Goal: Book appointment/travel/reservation

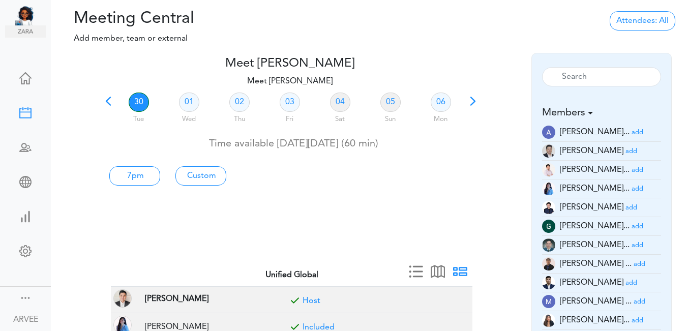
click at [108, 102] on span at bounding box center [108, 105] width 14 height 14
click at [138, 102] on link "23" at bounding box center [139, 102] width 20 height 19
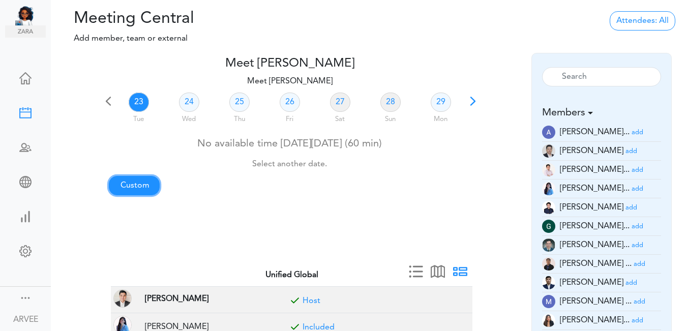
click at [143, 183] on link "Custom" at bounding box center [134, 185] width 51 height 19
type input "Meet [PERSON_NAME]"
type input "[URL][DOMAIN_NAME][SECURITY_DATA]"
type input "[DATE]T13:00"
type input "[DATE]T13:30"
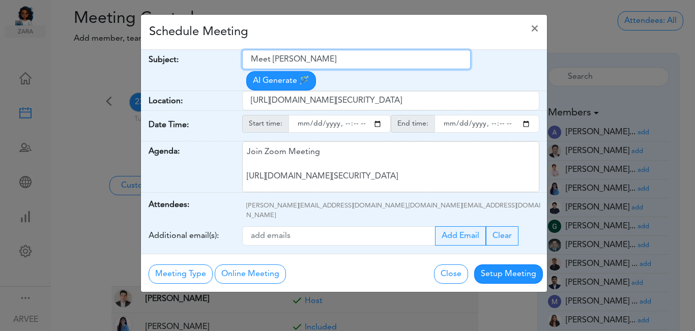
click at [250, 56] on input "Meet [PERSON_NAME]" at bounding box center [356, 59] width 228 height 19
drag, startPoint x: 256, startPoint y: 57, endPoint x: 333, endPoint y: 61, distance: 76.4
click at [293, 60] on input "Meet [PERSON_NAME]" at bounding box center [356, 59] width 228 height 19
drag, startPoint x: 333, startPoint y: 61, endPoint x: 352, endPoint y: 62, distance: 19.8
click at [352, 62] on input "Meet [PERSON_NAME]" at bounding box center [356, 59] width 228 height 19
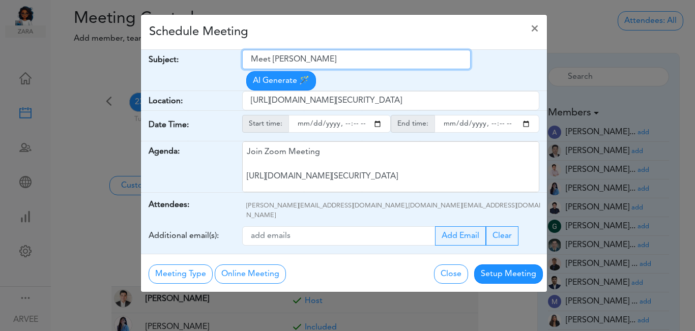
click at [352, 62] on input "Meet [PERSON_NAME]" at bounding box center [356, 59] width 228 height 19
click at [249, 59] on input "Meet [PERSON_NAME]" at bounding box center [356, 59] width 228 height 19
drag, startPoint x: 249, startPoint y: 59, endPoint x: 325, endPoint y: 61, distance: 76.3
click at [325, 61] on input "Meet [PERSON_NAME]" at bounding box center [356, 59] width 228 height 19
paste input "[Internal Call] - Woley Faseru"
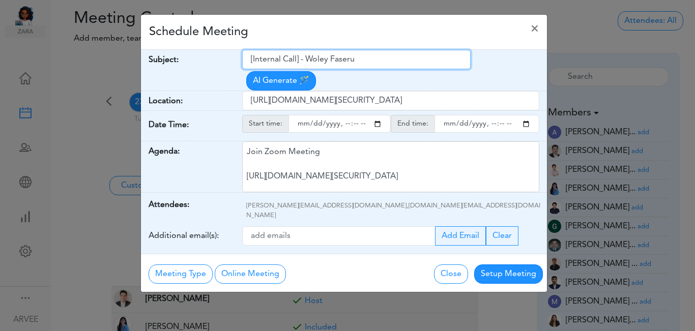
type input "[Internal Call] - Woley Faseru"
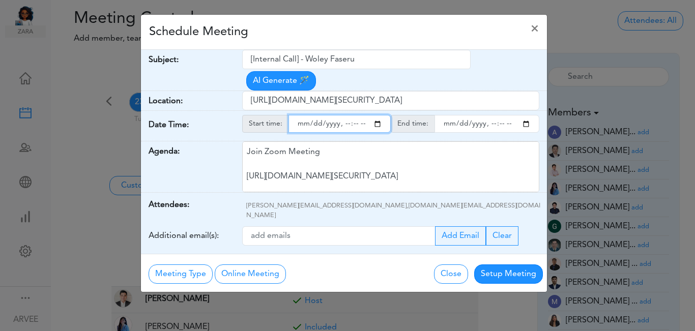
click at [378, 115] on input "starttime" at bounding box center [339, 124] width 102 height 18
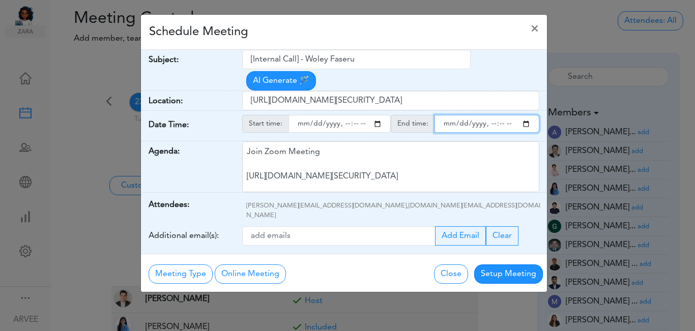
type input "[DATE]T17:00"
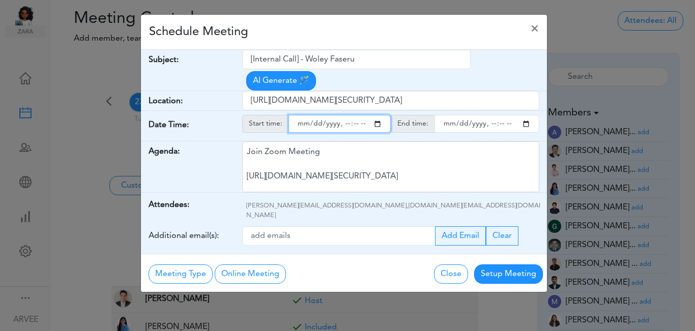
click at [526, 115] on input "endtime" at bounding box center [486, 124] width 105 height 18
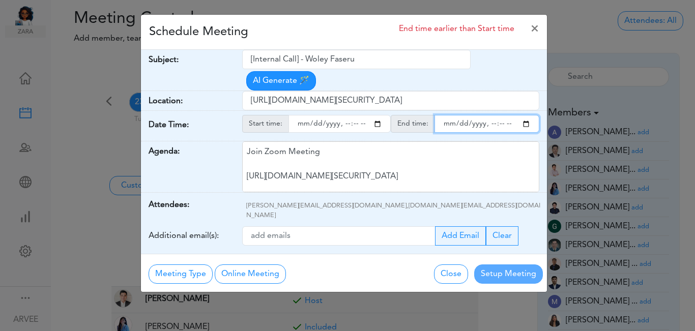
click at [503, 115] on input "endtime" at bounding box center [486, 124] width 105 height 18
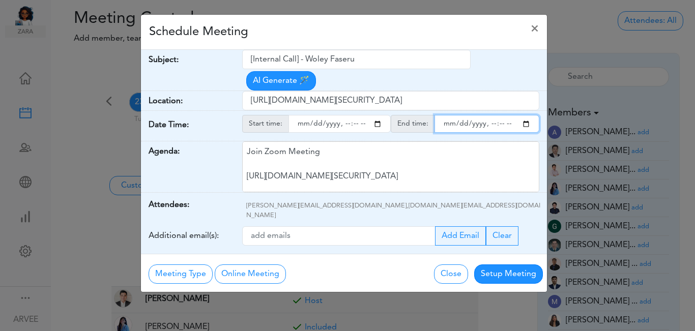
type input "[DATE]T18:00"
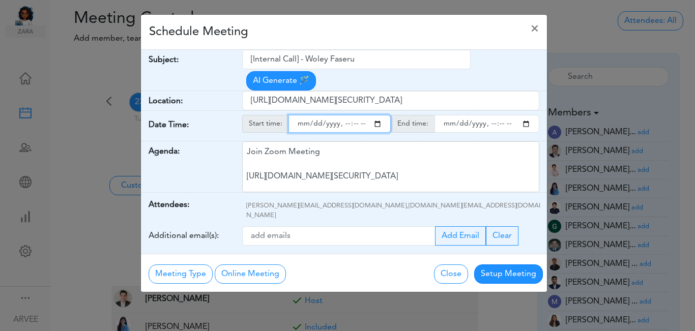
click at [353, 115] on input "starttime" at bounding box center [339, 124] width 102 height 18
type input "[DATE]T17:30"
click at [383, 36] on div "Schedule Meeting ×" at bounding box center [344, 32] width 406 height 35
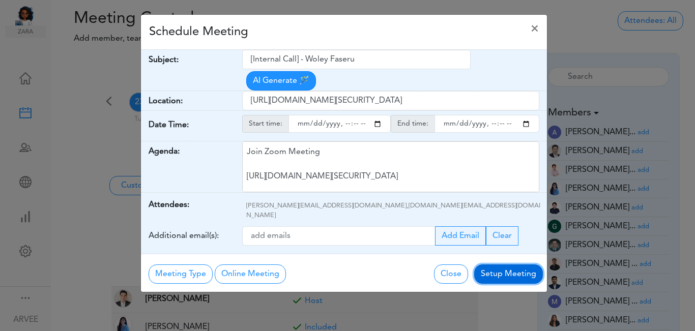
click at [514, 264] on button "Setup Meeting" at bounding box center [508, 273] width 69 height 19
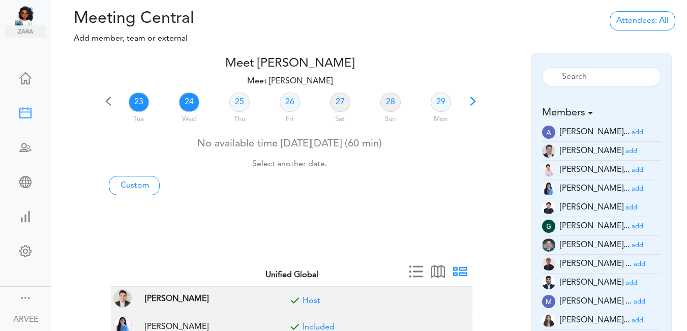
click at [183, 101] on link "24" at bounding box center [189, 102] width 20 height 19
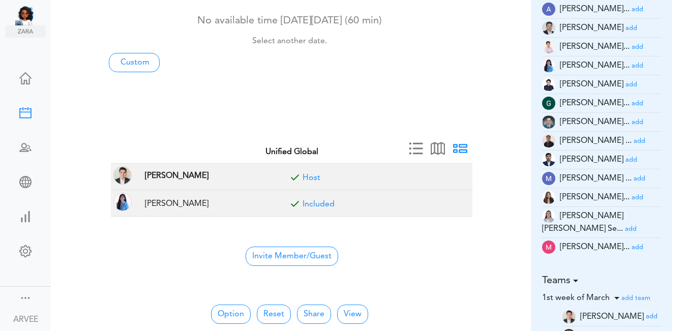
scroll to position [128, 0]
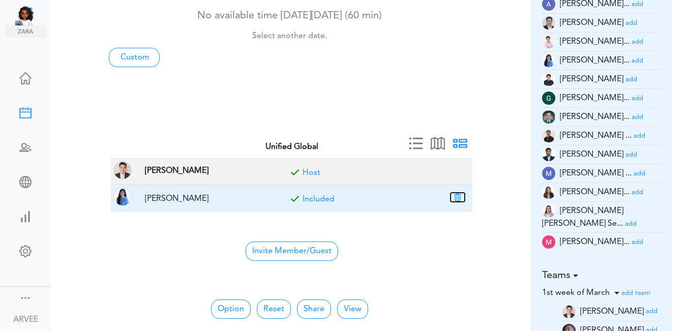
click at [457, 196] on button "button" at bounding box center [458, 197] width 14 height 9
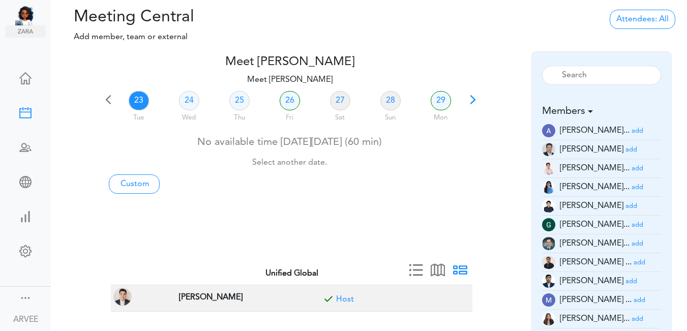
scroll to position [0, 0]
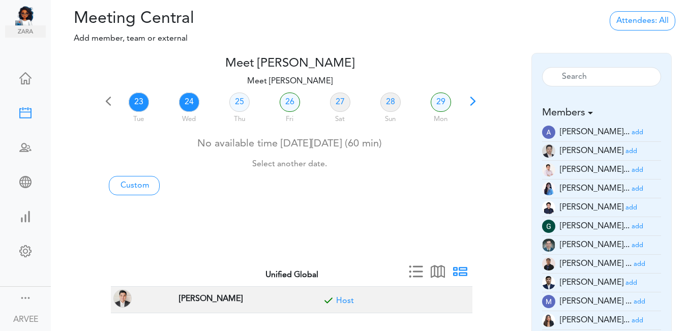
click at [193, 104] on link "24" at bounding box center [189, 102] width 20 height 19
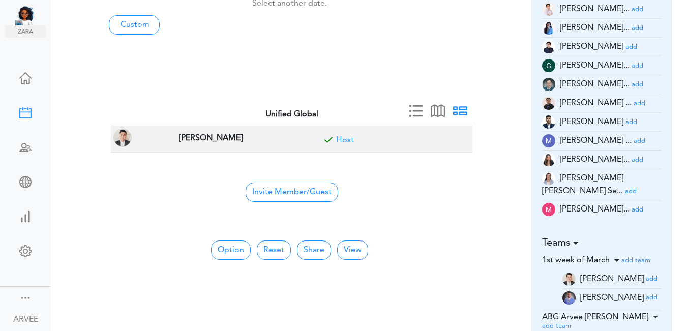
scroll to position [169, 0]
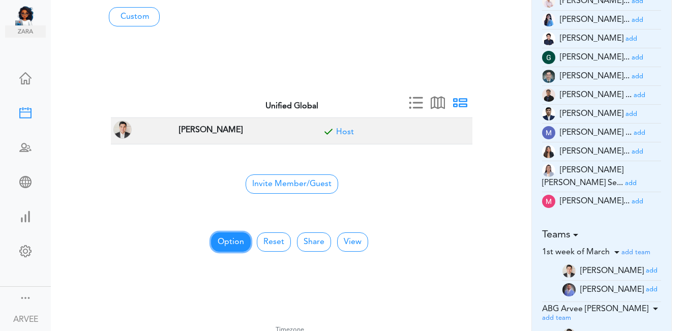
click at [226, 239] on button "Option" at bounding box center [231, 241] width 40 height 19
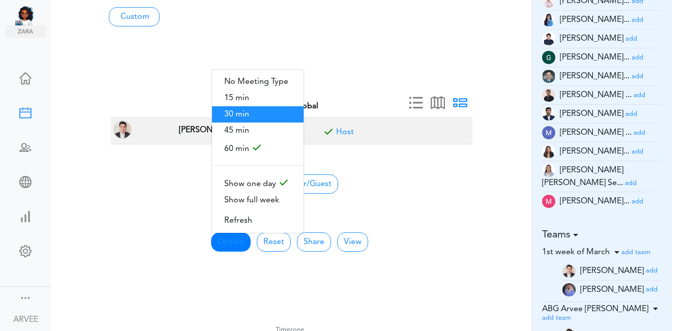
click at [257, 109] on span "30 min" at bounding box center [258, 114] width 92 height 16
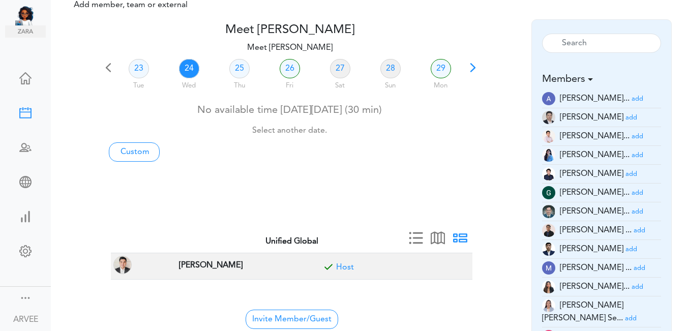
scroll to position [0, 0]
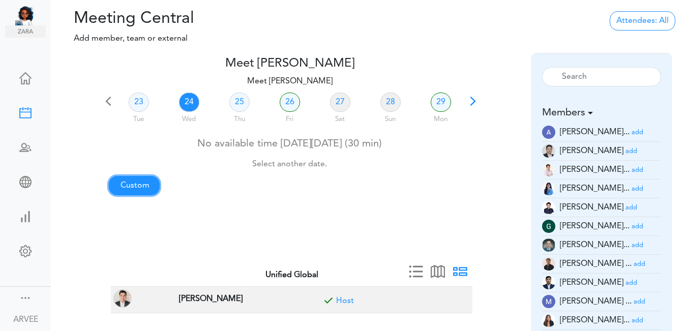
click at [131, 186] on link "Custom" at bounding box center [134, 185] width 51 height 19
type input "Meet [PERSON_NAME]"
type input "[URL][DOMAIN_NAME][SECURITY_DATA]"
type input "[DATE]T13:00"
type input "[DATE]T13:30"
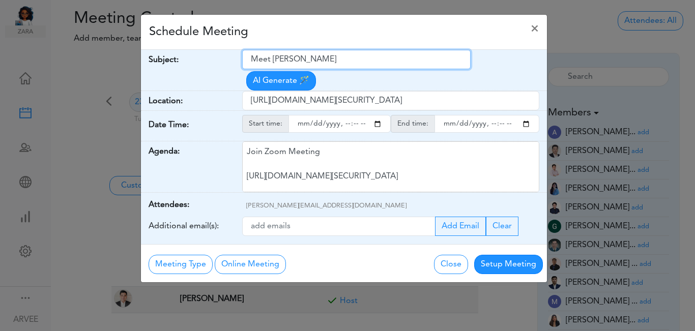
drag, startPoint x: 253, startPoint y: 58, endPoint x: 336, endPoint y: 63, distance: 83.0
click at [336, 63] on input "Meet [PERSON_NAME]" at bounding box center [356, 59] width 228 height 19
paste input "This is for [PERSON_NAME] - 2024 DEPRECIATION"
click at [289, 60] on input "This is for [PERSON_NAME] - 2024 DEPRECIATION" at bounding box center [356, 59] width 228 height 19
type input "Internal: [PERSON_NAME] - 2024 DEPRECIATION"
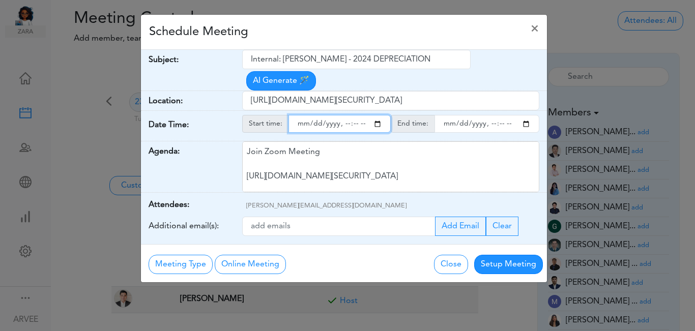
click at [376, 115] on input "starttime" at bounding box center [339, 124] width 102 height 18
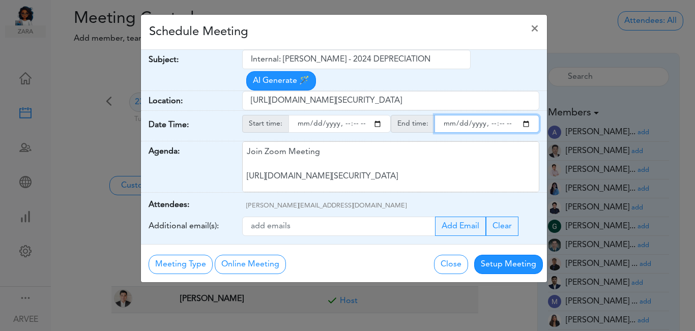
type input "[DATE]T13:00"
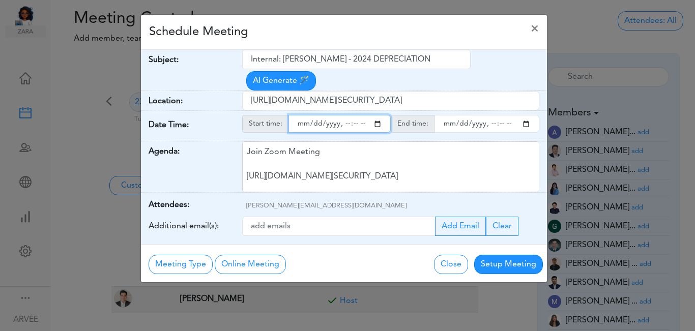
click at [527, 115] on input "endtime" at bounding box center [486, 124] width 105 height 18
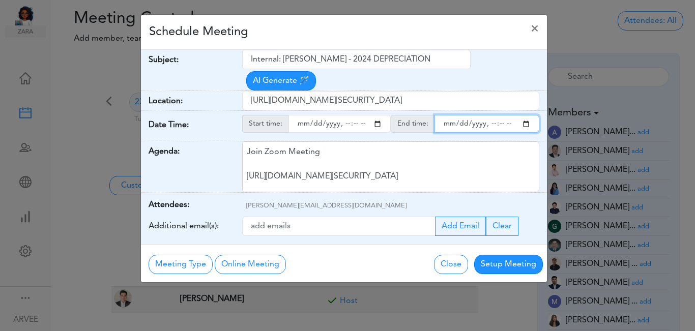
click at [499, 115] on input "endtime" at bounding box center [486, 124] width 105 height 18
type input "[DATE]T14:00"
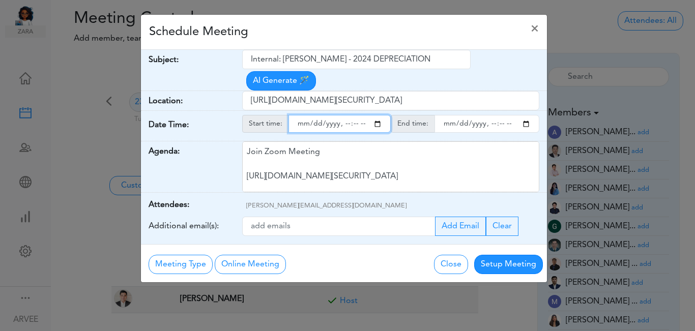
click at [353, 115] on input "starttime" at bounding box center [339, 124] width 102 height 18
type input "[DATE]T13:30"
click at [367, 29] on div "Schedule Meeting ×" at bounding box center [344, 32] width 406 height 35
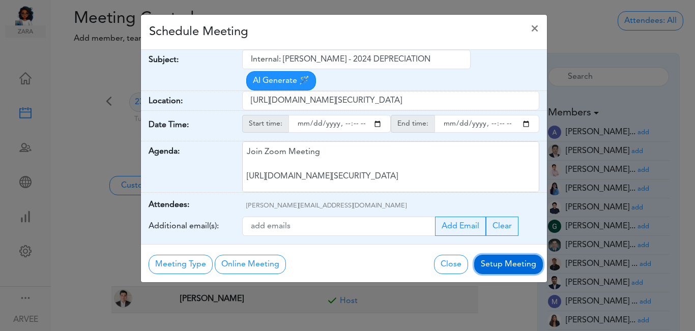
click at [505, 255] on button "Setup Meeting" at bounding box center [508, 264] width 69 height 19
